Goal: Task Accomplishment & Management: Manage account settings

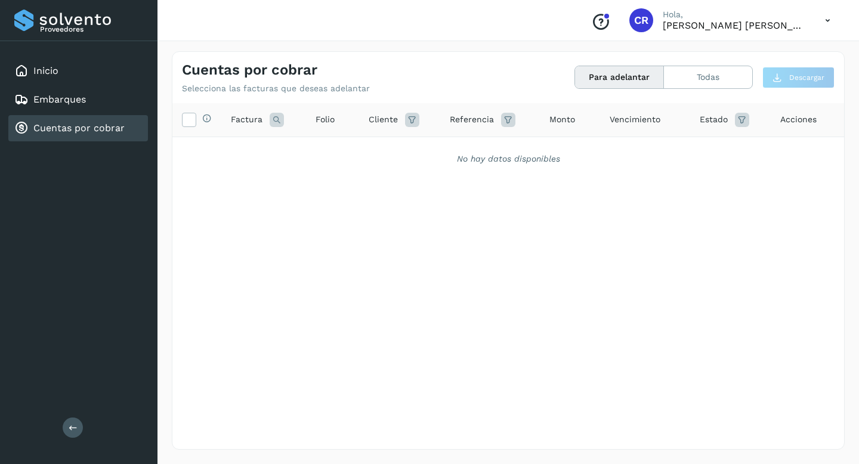
click at [98, 137] on div "Cuentas por cobrar" at bounding box center [78, 128] width 140 height 26
click at [711, 73] on button "Todas" at bounding box center [708, 77] width 88 height 22
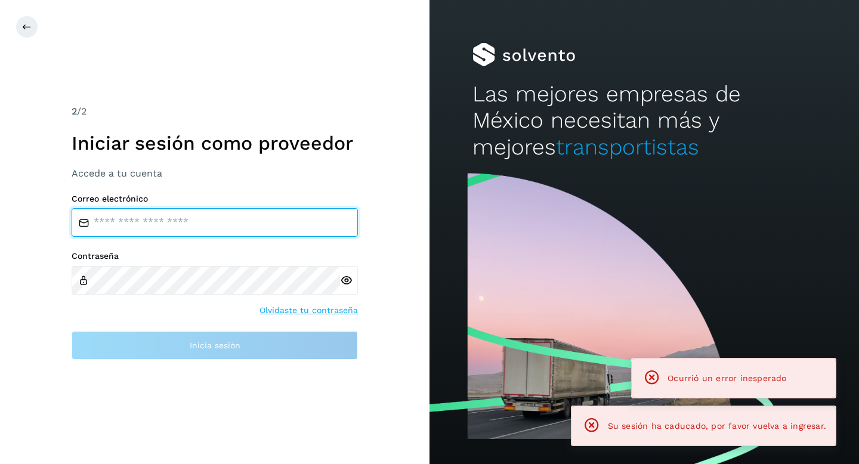
type input "**********"
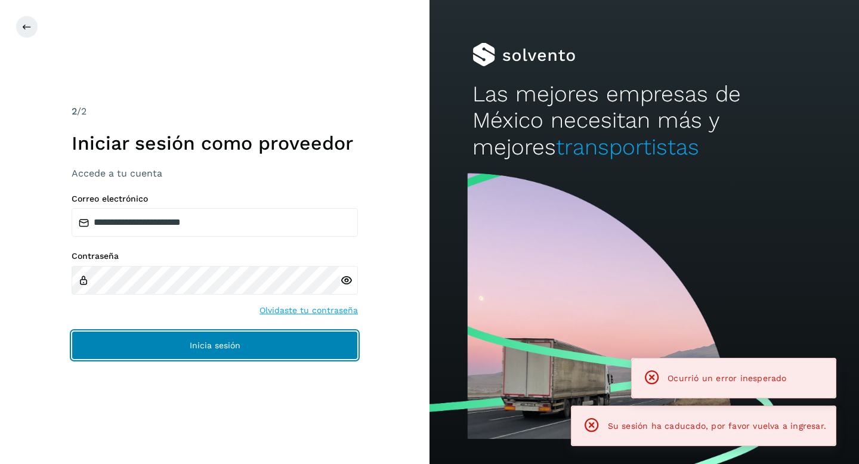
click at [292, 339] on button "Inicia sesión" at bounding box center [215, 345] width 286 height 29
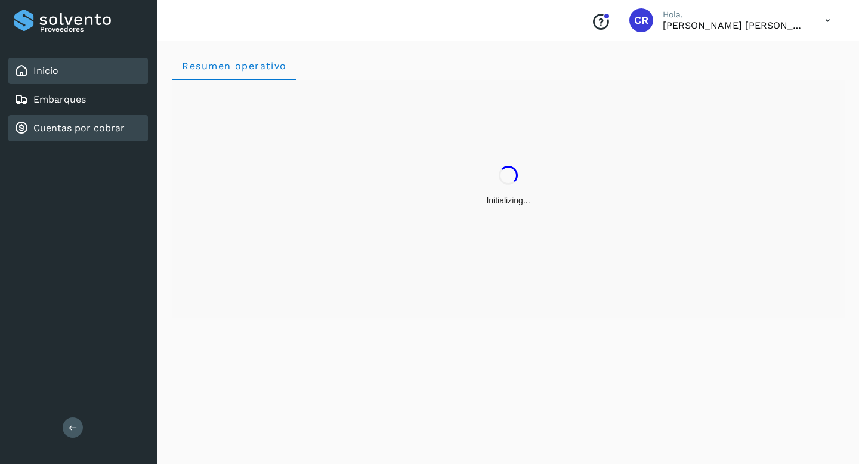
click at [104, 135] on div "Cuentas por cobrar" at bounding box center [78, 128] width 140 height 26
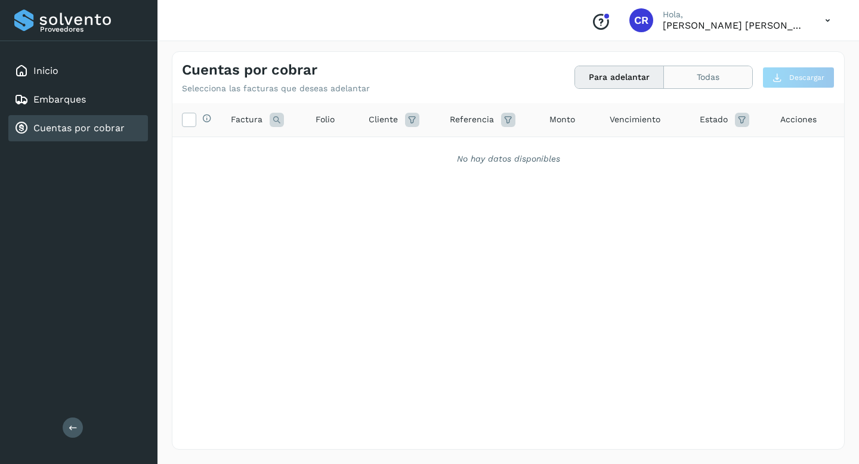
click at [699, 77] on button "Todas" at bounding box center [708, 77] width 88 height 22
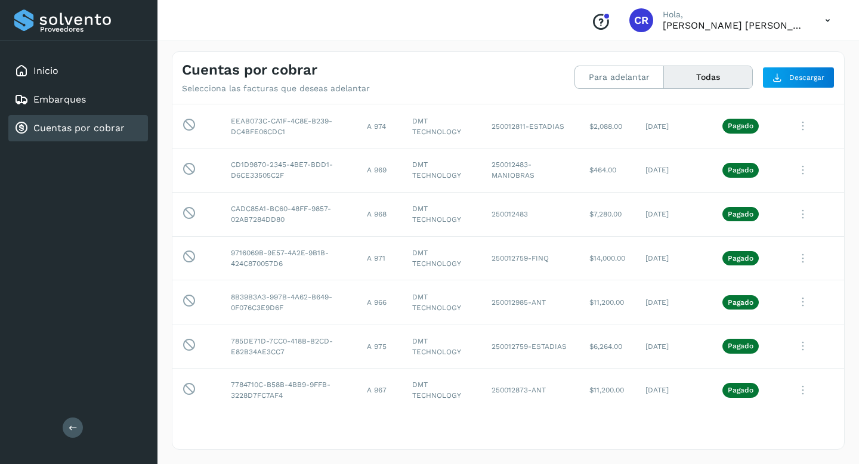
scroll to position [2936, 0]
click at [728, 24] on p "[PERSON_NAME] [PERSON_NAME]" at bounding box center [734, 25] width 143 height 11
click at [86, 125] on link "Cuentas por cobrar" at bounding box center [78, 127] width 91 height 11
click at [664, 84] on button "Para adelantar" at bounding box center [708, 77] width 88 height 22
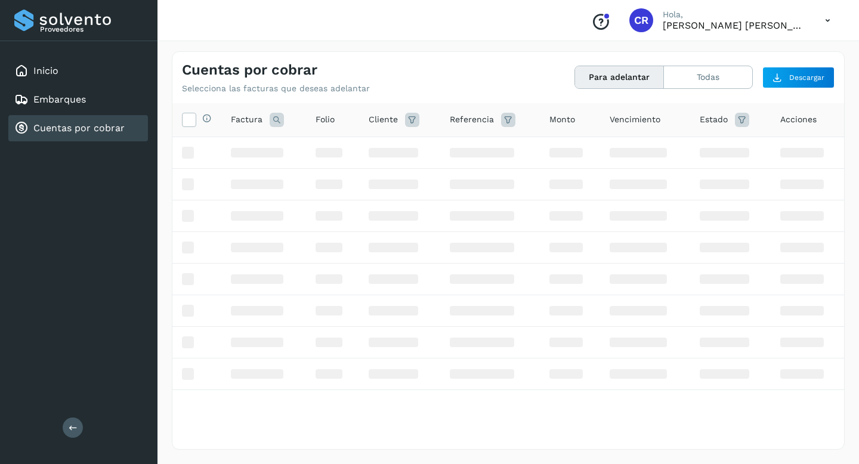
scroll to position [0, 0]
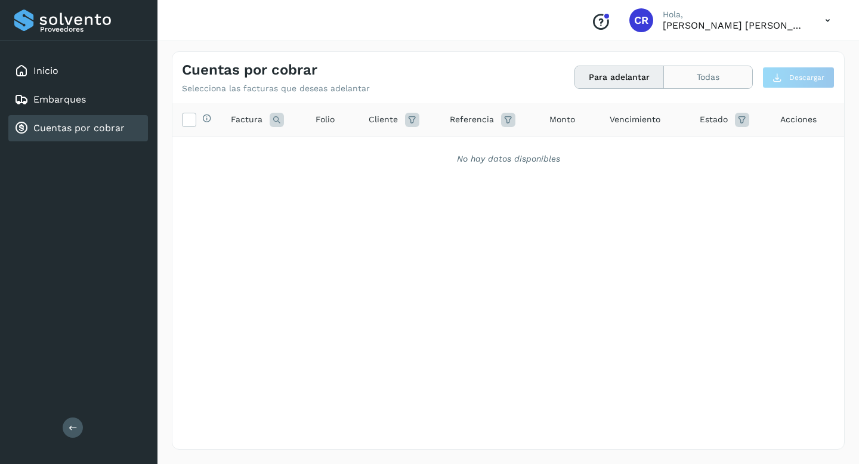
click at [710, 73] on button "Todas" at bounding box center [708, 77] width 88 height 22
